Goal: Transaction & Acquisition: Purchase product/service

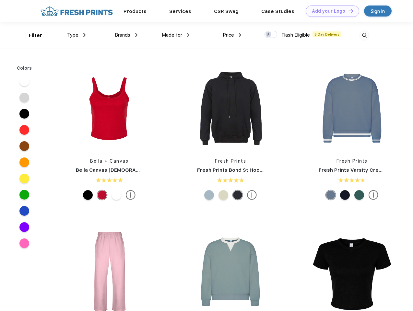
scroll to position [0, 0]
click at [330, 11] on link "Add your Logo Design Tool" at bounding box center [332, 11] width 53 height 11
click at [0, 0] on div "Design Tool" at bounding box center [0, 0] width 0 height 0
click at [348, 11] on link "Add your Logo Design Tool" at bounding box center [332, 11] width 53 height 11
click at [31, 35] on div "Filter" at bounding box center [35, 35] width 13 height 7
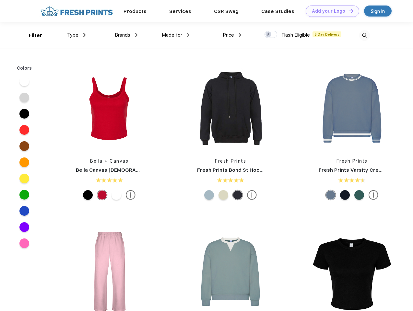
click at [76, 35] on span "Type" at bounding box center [72, 35] width 11 height 6
click at [126, 35] on span "Brands" at bounding box center [123, 35] width 16 height 6
click at [176, 35] on span "Made for" at bounding box center [172, 35] width 20 height 6
click at [232, 35] on span "Price" at bounding box center [228, 35] width 11 height 6
click at [271, 35] on div at bounding box center [270, 34] width 13 height 7
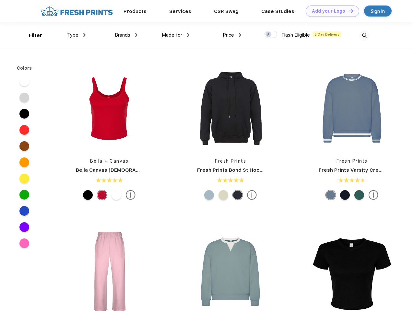
click at [269, 35] on input "checkbox" at bounding box center [266, 32] width 4 height 4
click at [364, 35] on img at bounding box center [364, 35] width 11 height 11
